Goal: Book appointment/travel/reservation

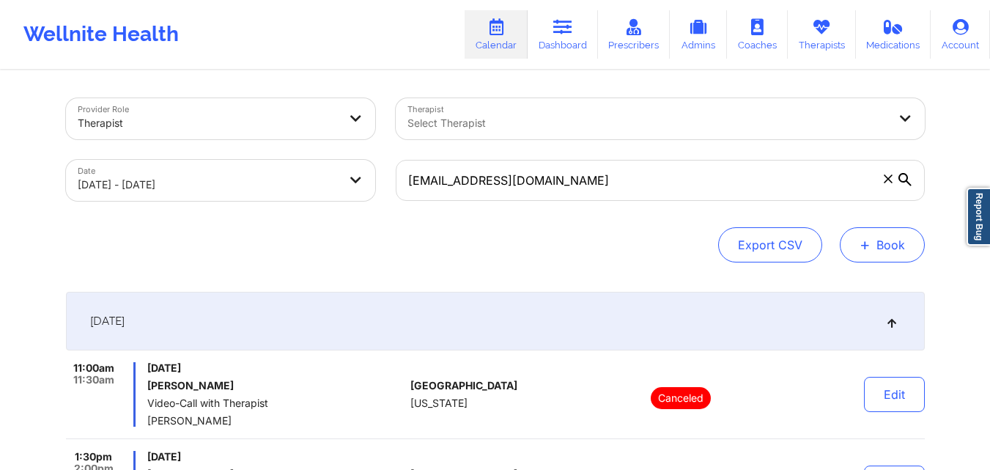
click at [873, 249] on button "+ Book" at bounding box center [882, 244] width 85 height 35
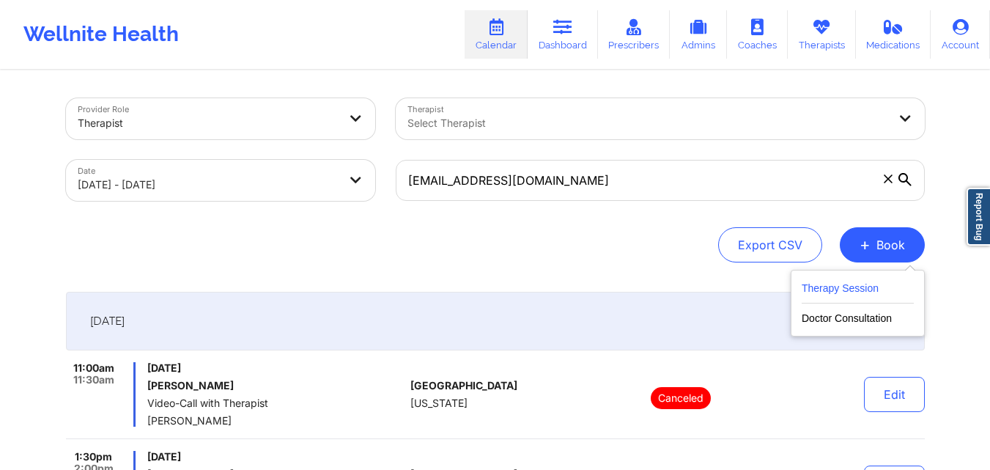
click at [822, 290] on button "Therapy Session" at bounding box center [858, 291] width 112 height 24
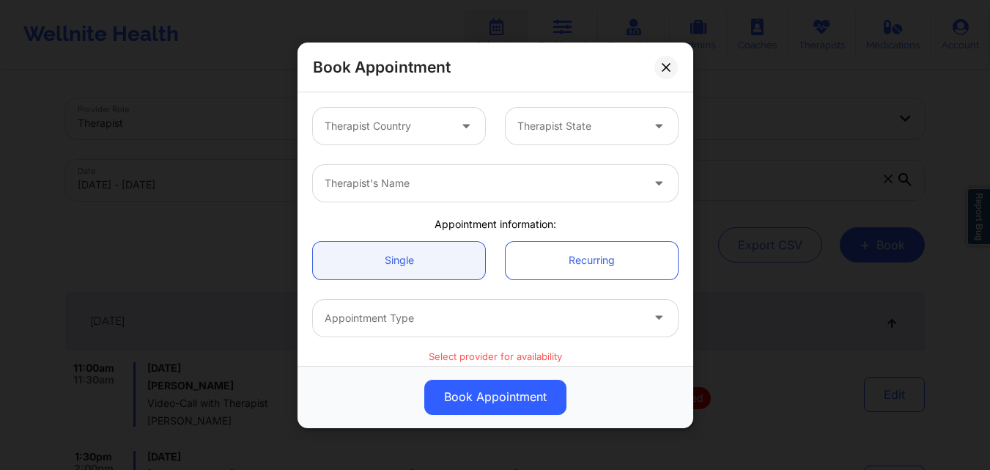
click at [344, 126] on div at bounding box center [387, 126] width 124 height 18
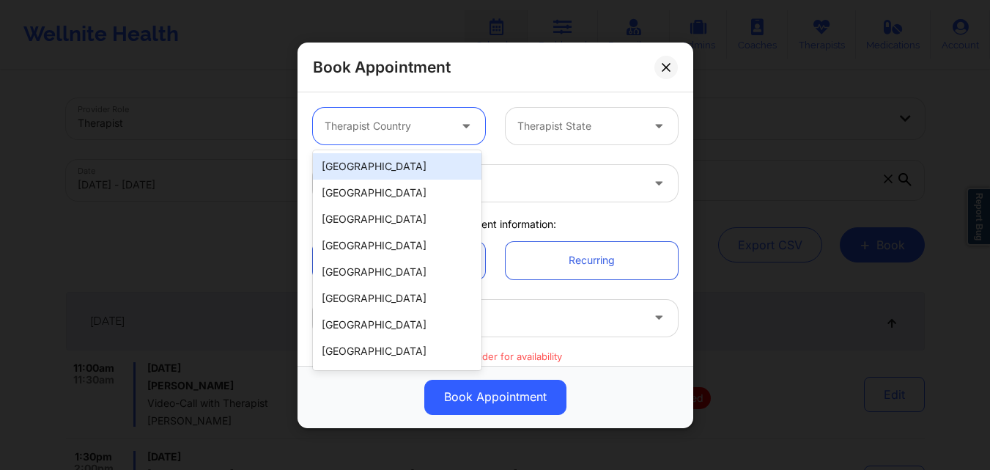
click at [394, 165] on div "[GEOGRAPHIC_DATA]" at bounding box center [397, 166] width 169 height 26
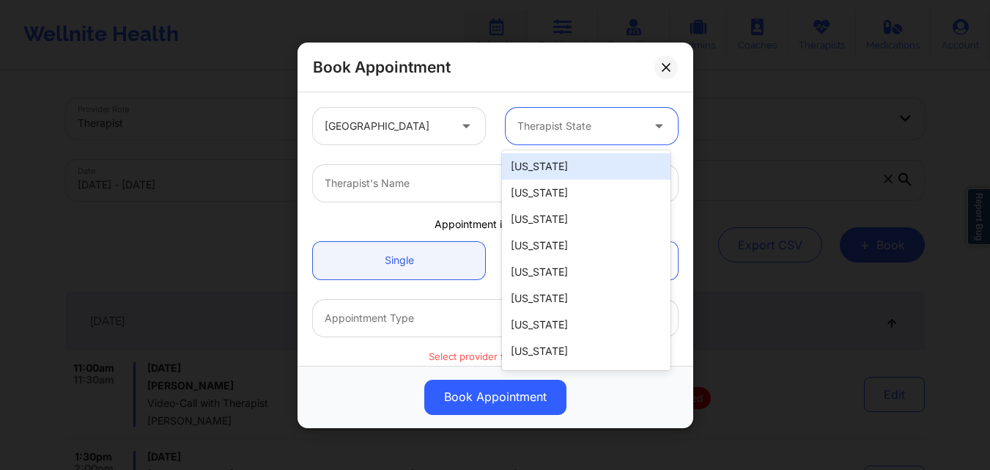
click at [536, 124] on div at bounding box center [579, 126] width 124 height 18
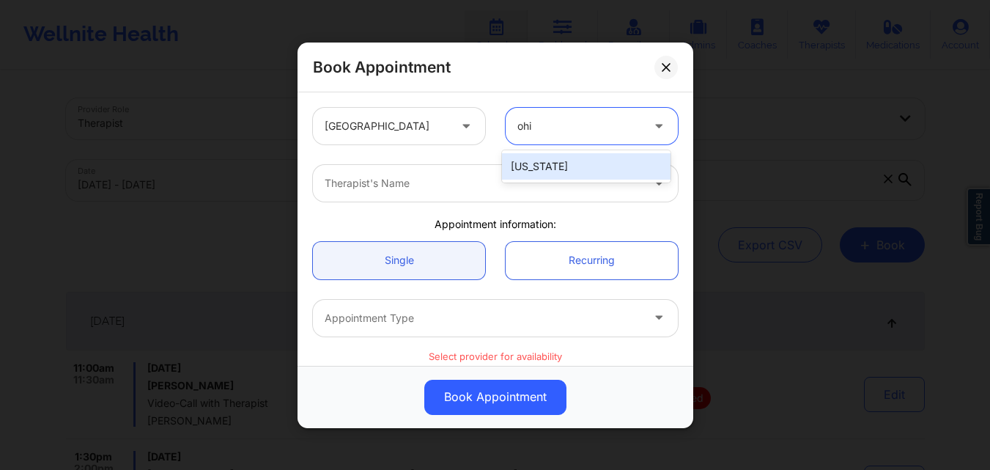
type input "[US_STATE]"
click at [539, 163] on div "[US_STATE]" at bounding box center [586, 166] width 169 height 26
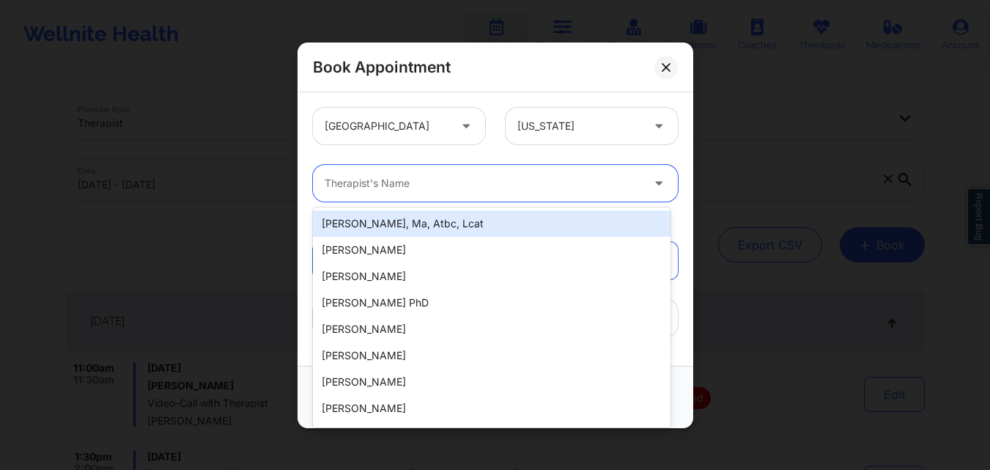
click at [485, 180] on div at bounding box center [483, 183] width 317 height 18
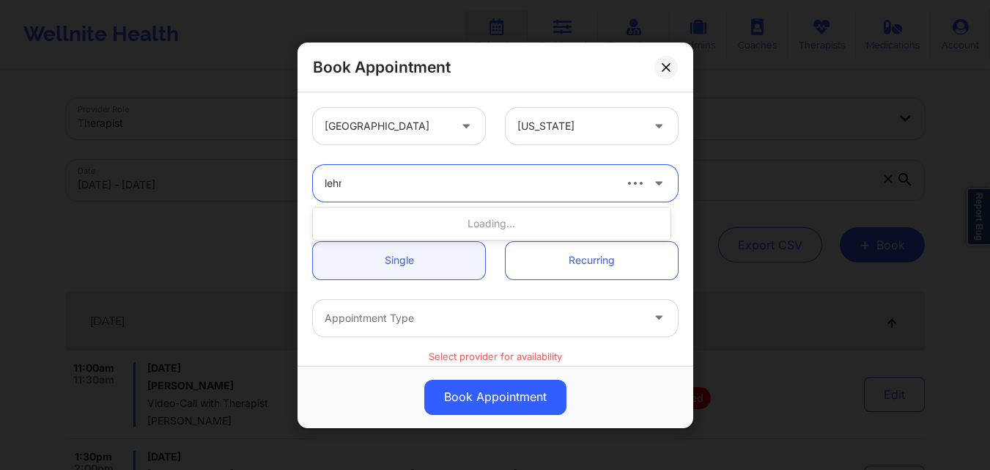
type input "lehma"
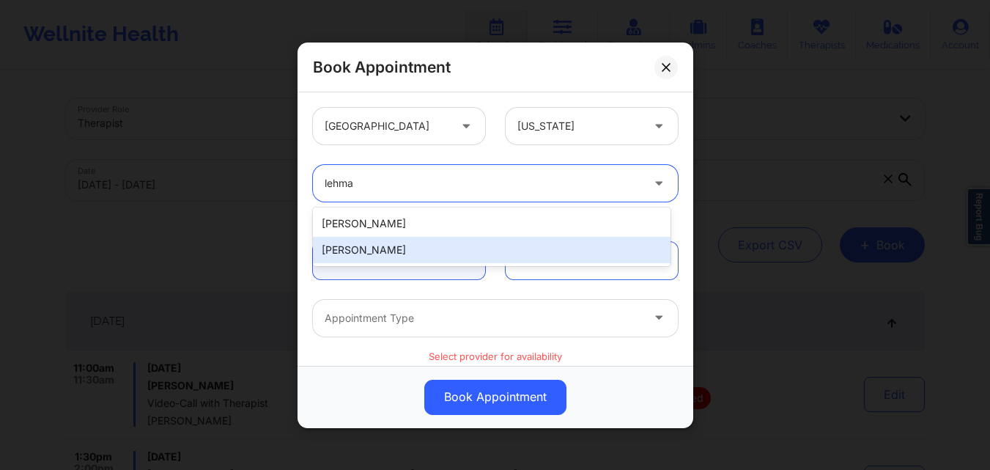
click at [469, 260] on div "[PERSON_NAME]" at bounding box center [492, 250] width 358 height 26
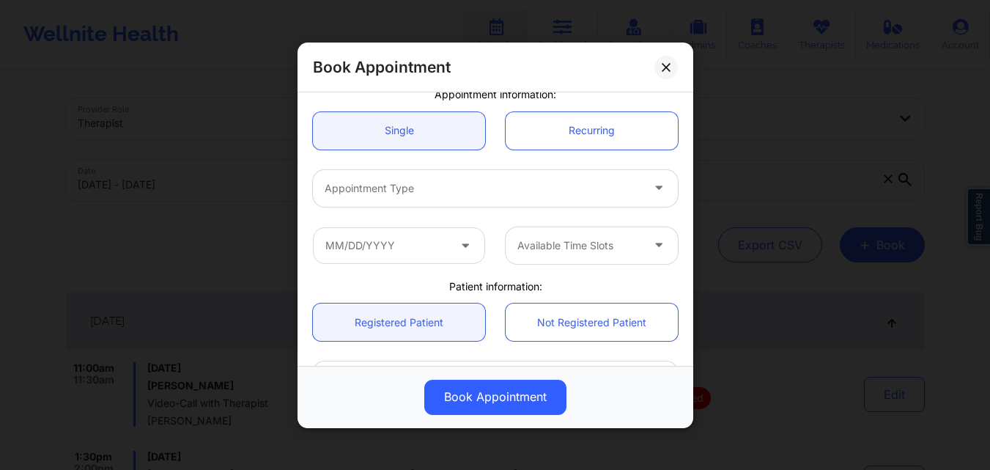
scroll to position [130, 0]
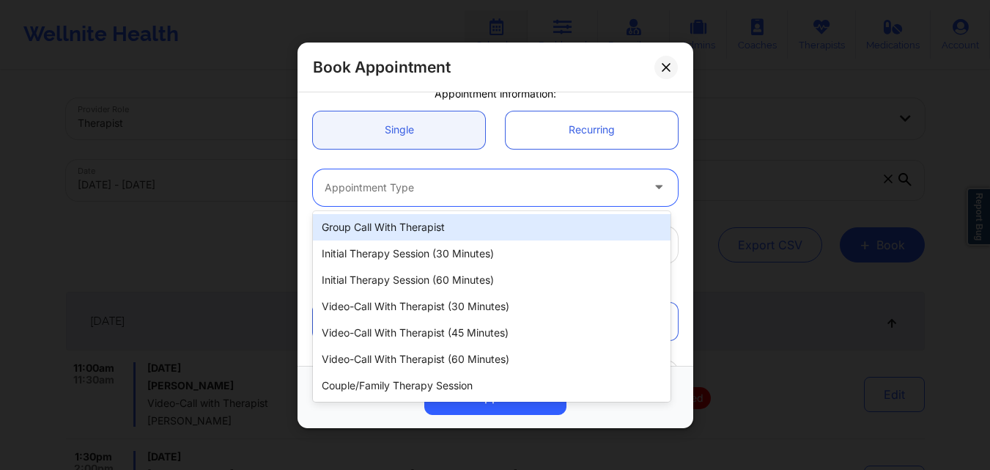
click at [482, 190] on div at bounding box center [483, 187] width 317 height 18
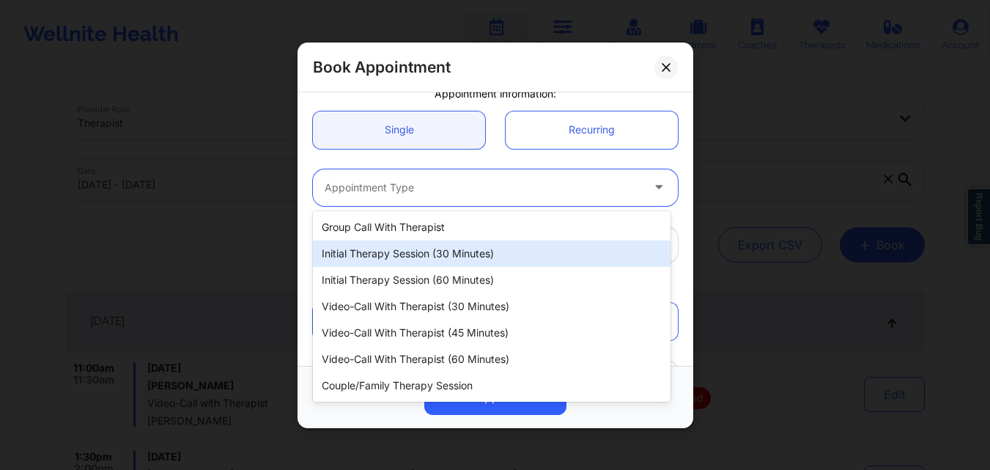
click at [430, 254] on div "Initial Therapy Session (30 minutes)" at bounding box center [492, 253] width 358 height 26
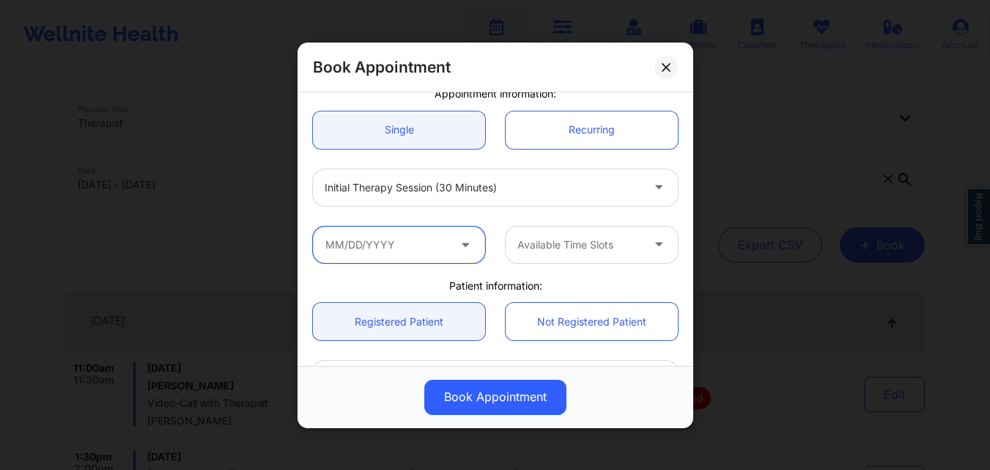
click at [400, 247] on input "text" at bounding box center [399, 244] width 172 height 37
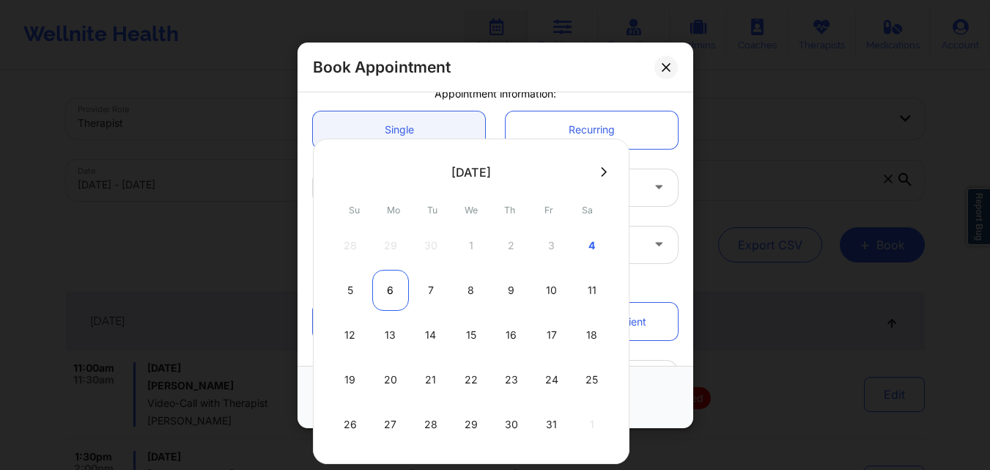
click at [380, 292] on div "6" at bounding box center [390, 290] width 37 height 41
type input "[DATE]"
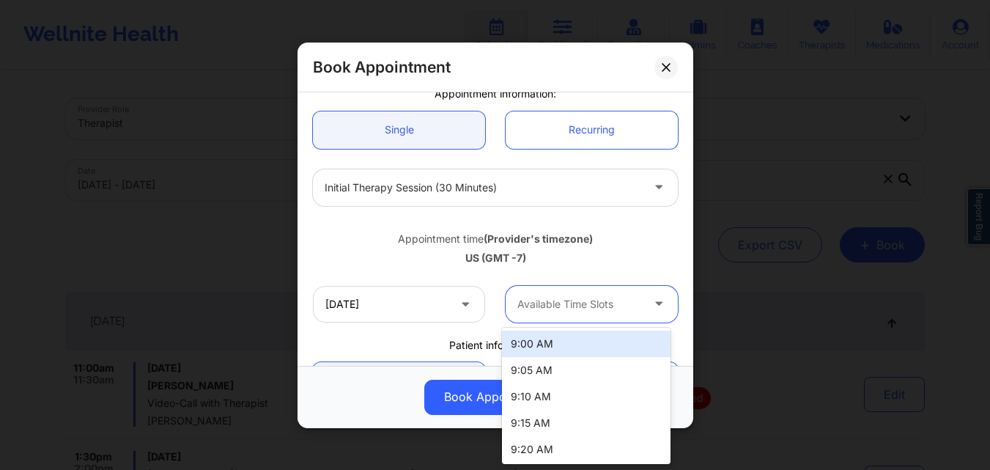
click at [542, 303] on div at bounding box center [579, 304] width 124 height 18
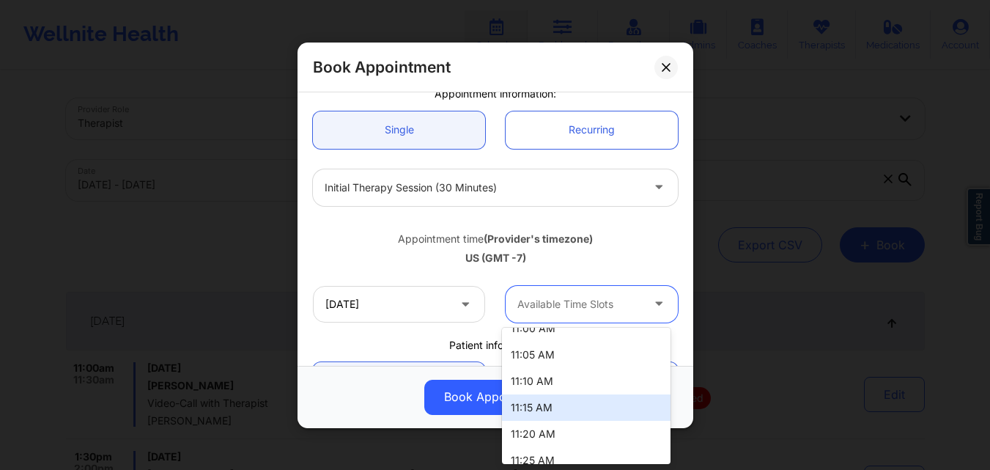
scroll to position [646, 0]
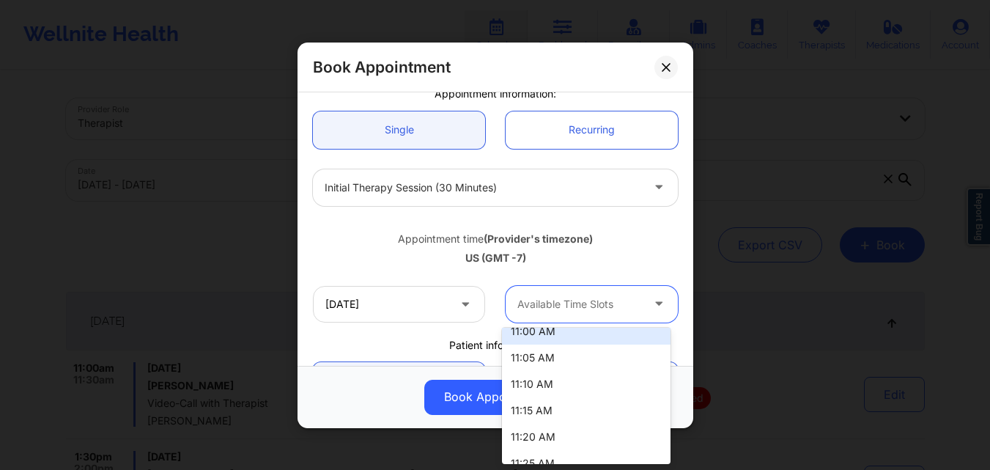
click at [561, 337] on div "11:00 AM" at bounding box center [586, 331] width 169 height 26
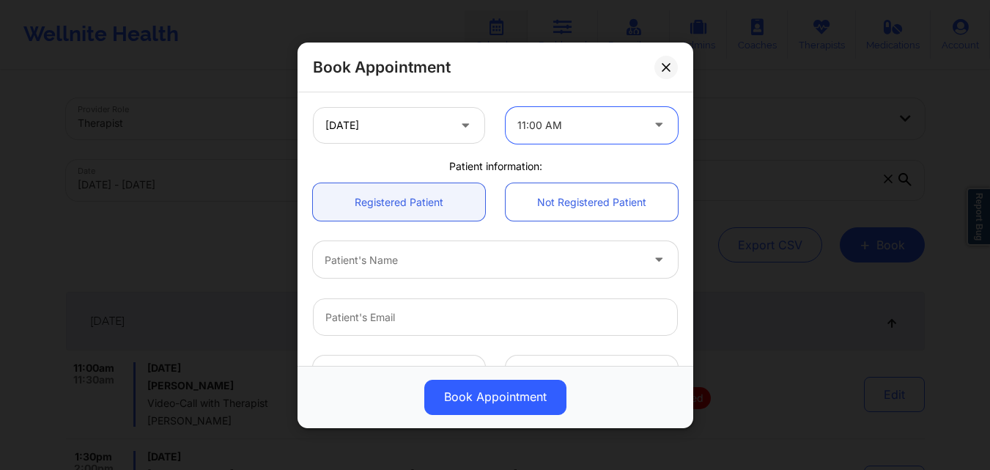
scroll to position [310, 0]
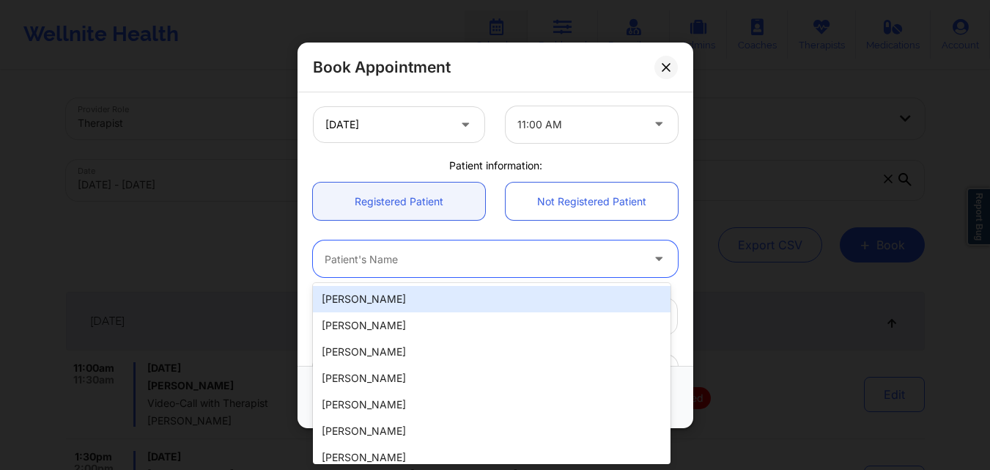
click at [403, 255] on div at bounding box center [483, 259] width 317 height 18
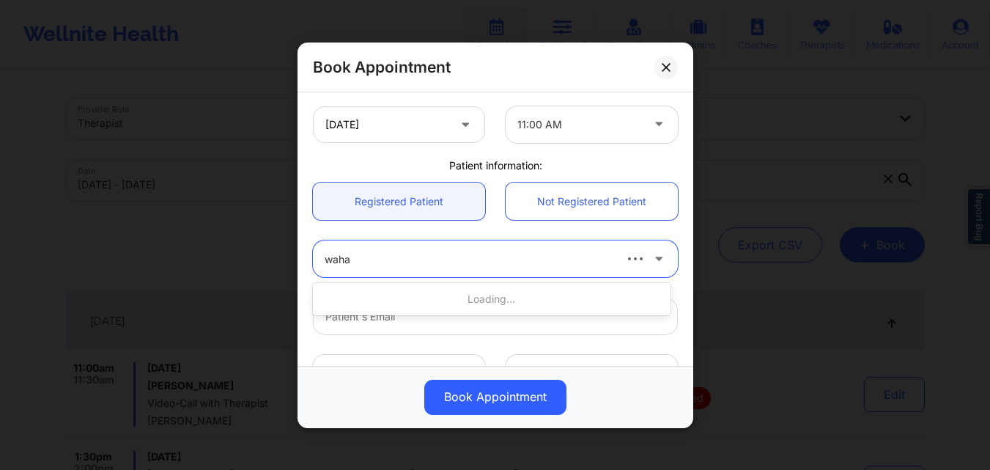
type input "wahaj"
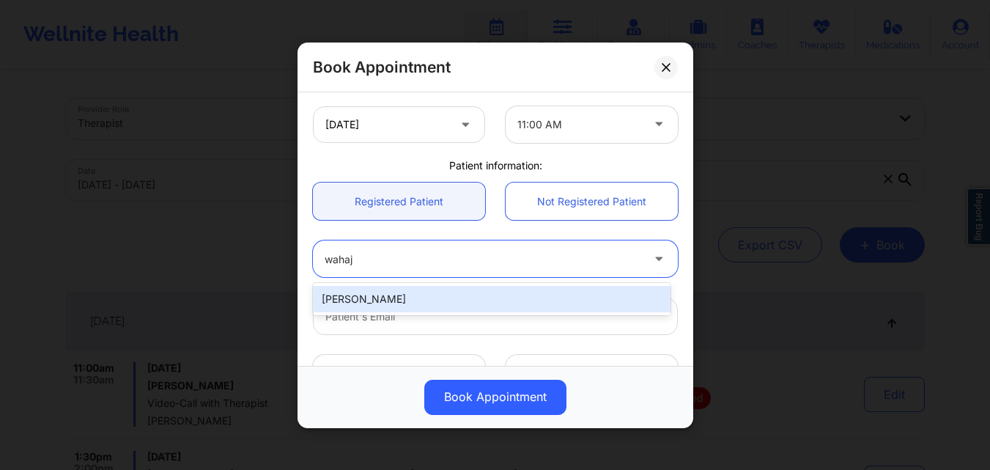
click at [397, 300] on div "[PERSON_NAME]" at bounding box center [492, 299] width 358 height 26
type input "[EMAIL_ADDRESS][DOMAIN_NAME]"
type input "[PHONE_NUMBER]"
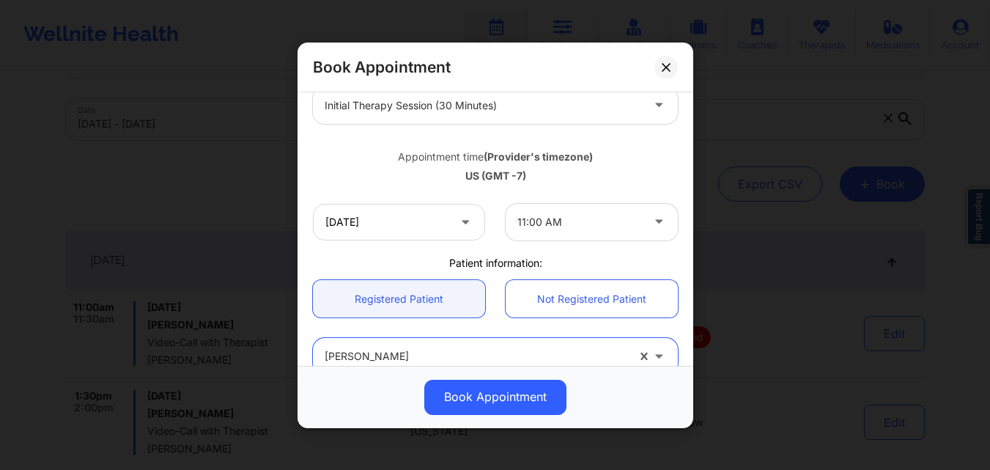
scroll to position [213, 0]
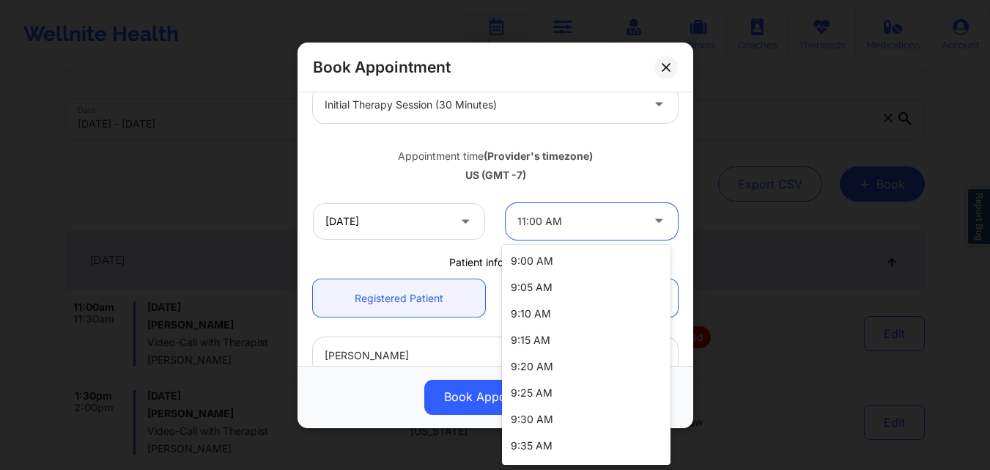
click at [520, 225] on div at bounding box center [579, 222] width 124 height 18
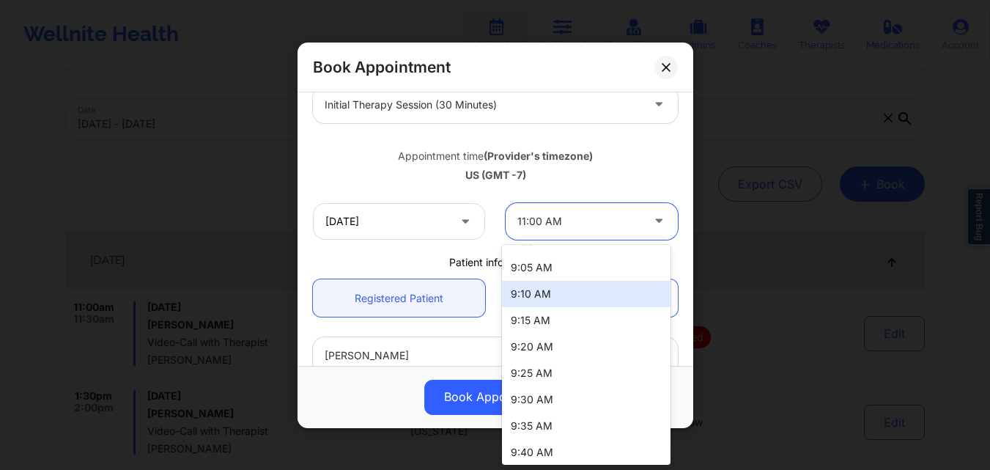
scroll to position [0, 0]
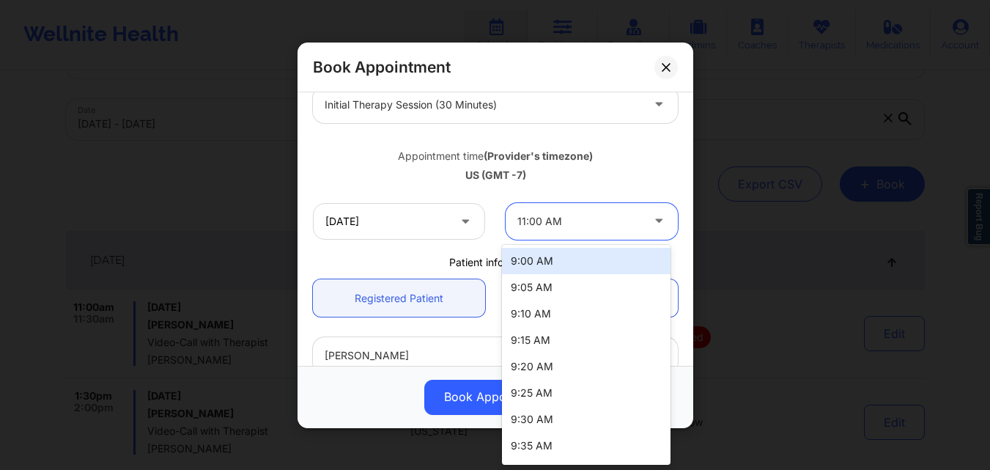
click at [554, 262] on div "9:00 AM" at bounding box center [586, 261] width 169 height 26
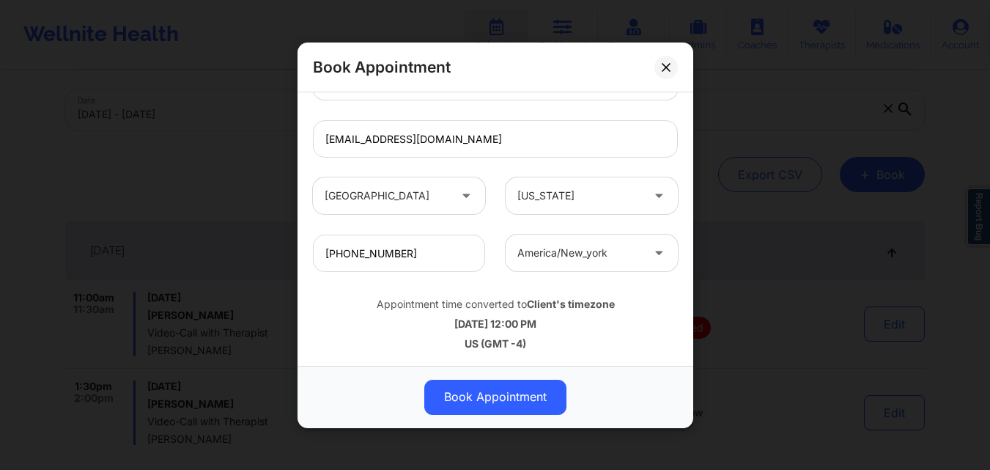
scroll to position [70, 0]
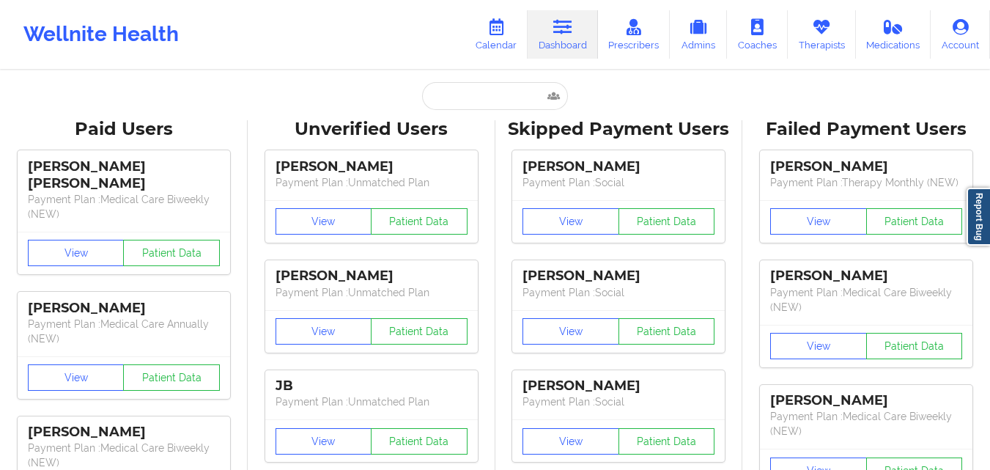
type input "[EMAIL_ADDRESS][DOMAIN_NAME]"
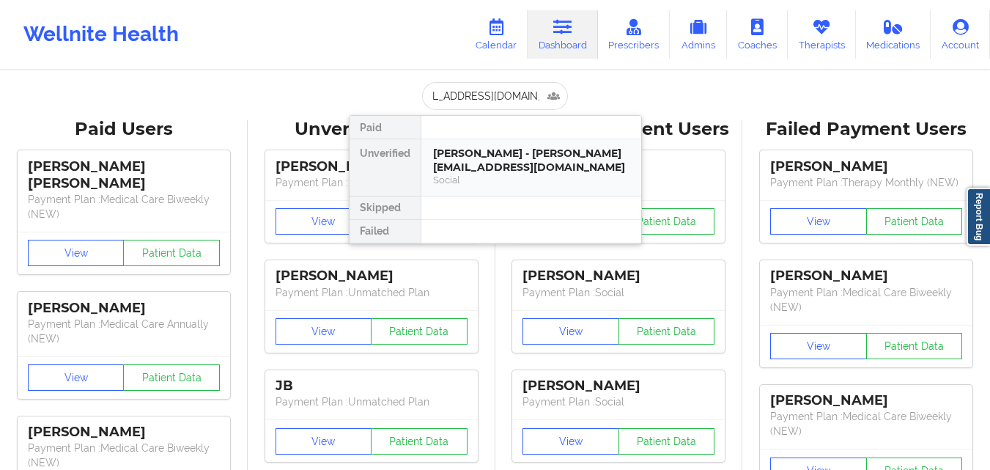
click at [495, 150] on div "Amanda Zubricki - amandazubricki@hotmail.com" at bounding box center [531, 160] width 196 height 27
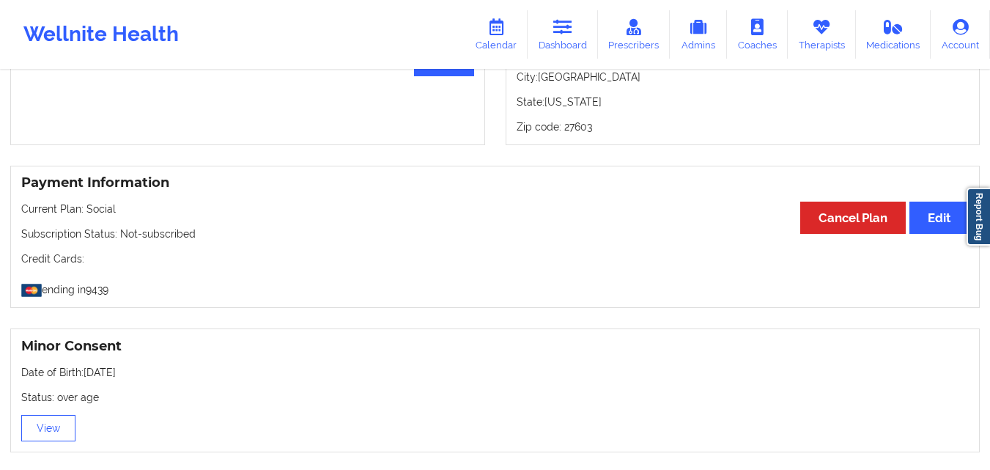
scroll to position [691, 0]
